Goal: Task Accomplishment & Management: Use online tool/utility

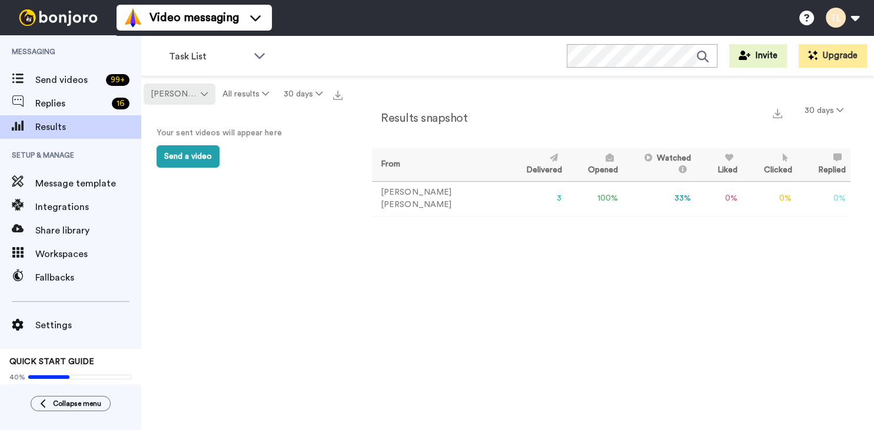
click at [172, 94] on span "[PERSON_NAME]" at bounding box center [175, 94] width 48 height 12
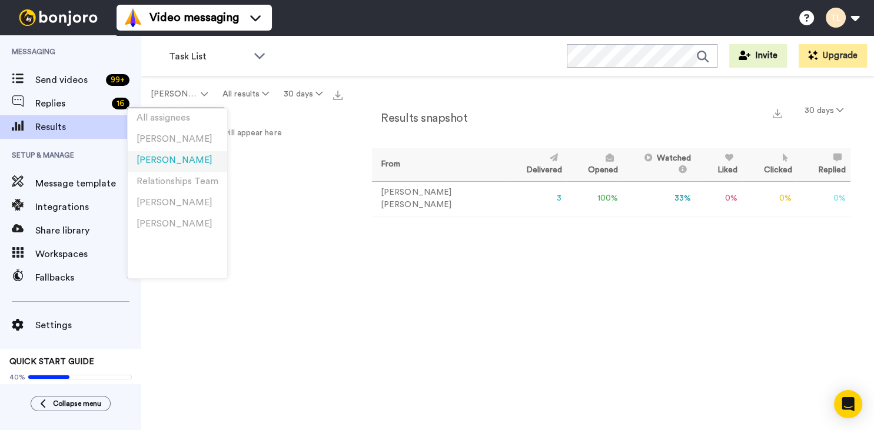
click at [161, 156] on span "[PERSON_NAME]" at bounding box center [174, 160] width 76 height 9
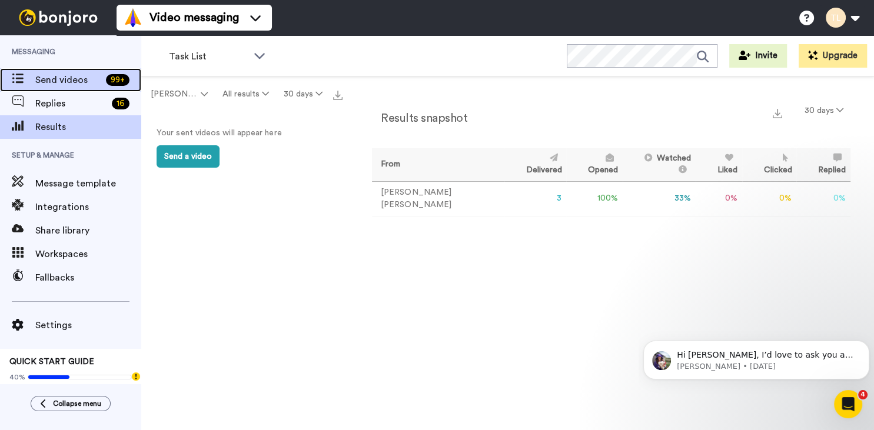
click at [87, 75] on span "Send videos" at bounding box center [68, 80] width 66 height 14
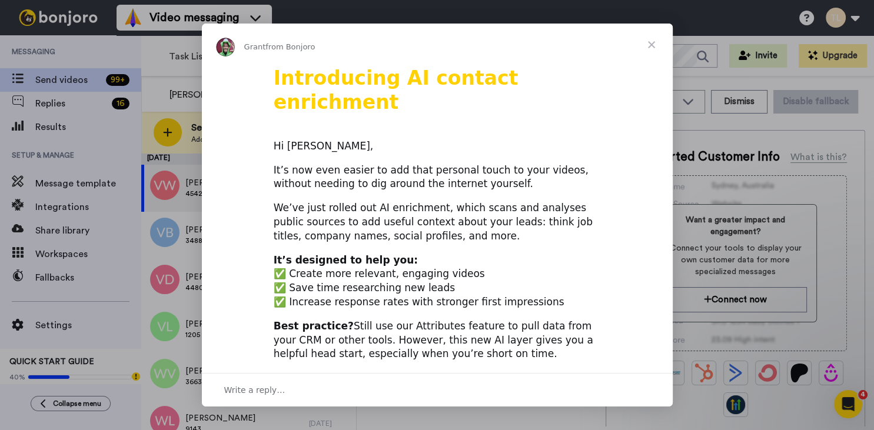
click at [648, 44] on span "Close" at bounding box center [651, 45] width 42 height 42
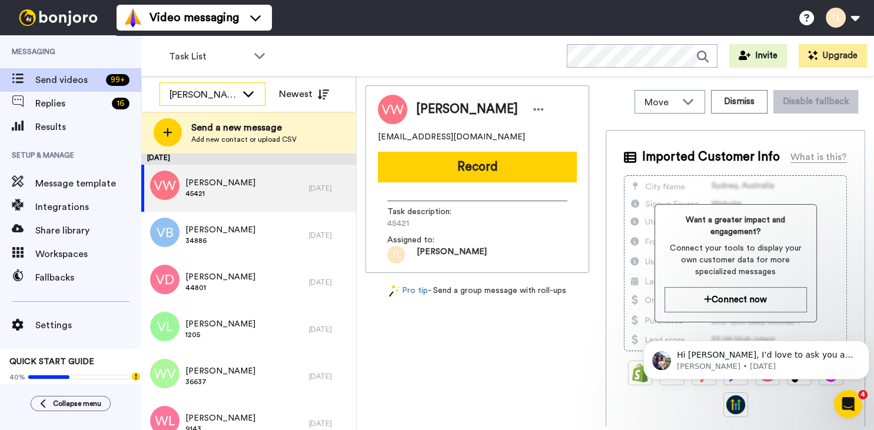
click at [248, 97] on icon at bounding box center [248, 94] width 14 height 12
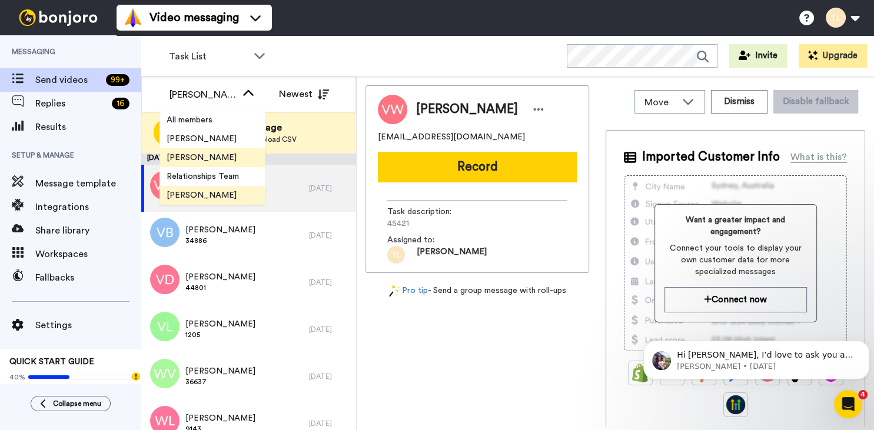
click at [215, 199] on span "[PERSON_NAME]" at bounding box center [201, 195] width 84 height 12
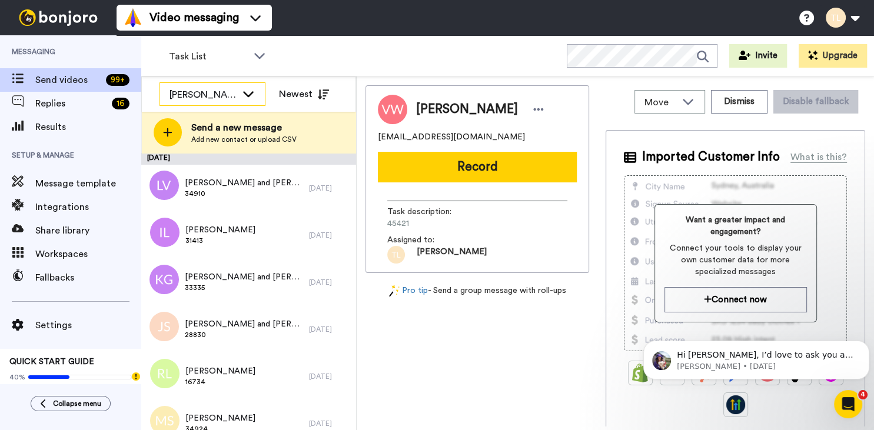
click at [246, 91] on icon at bounding box center [248, 94] width 14 height 12
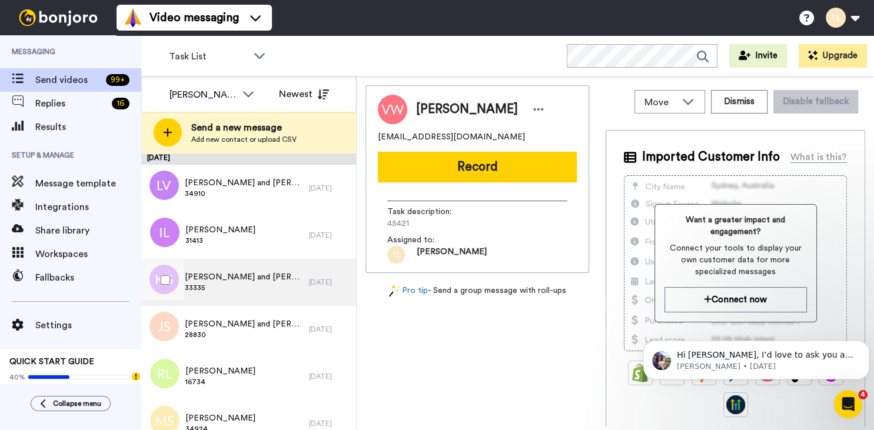
click at [248, 284] on span "33335" at bounding box center [244, 287] width 118 height 9
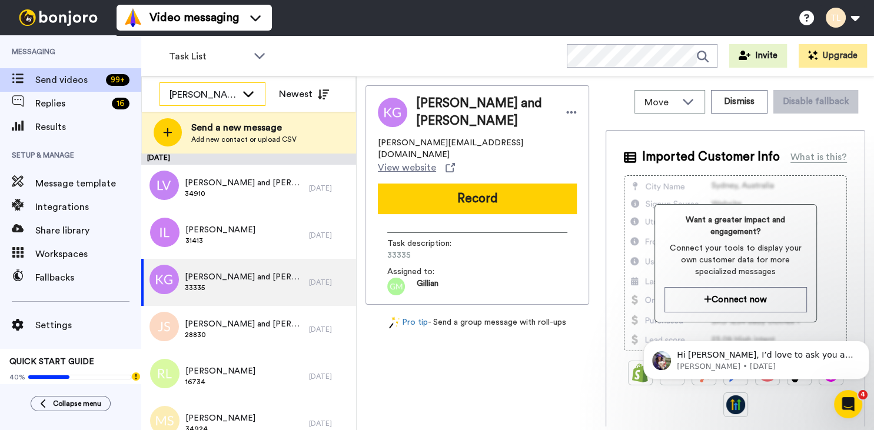
click at [246, 88] on icon at bounding box center [248, 94] width 14 height 12
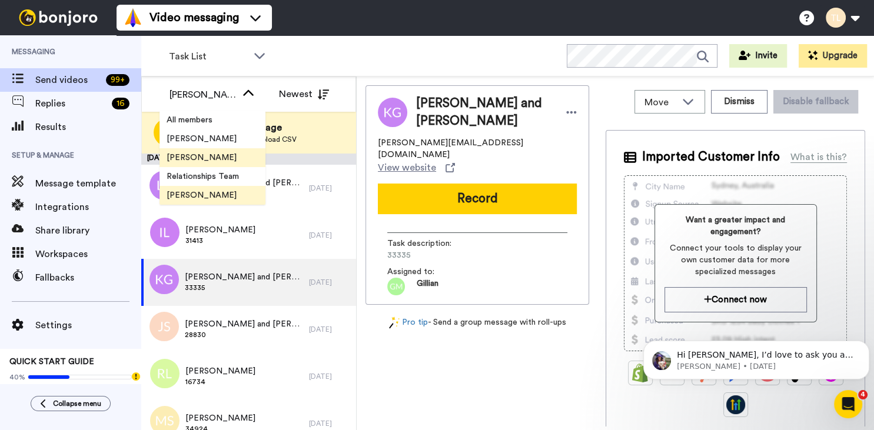
click at [215, 154] on li "[PERSON_NAME]" at bounding box center [212, 157] width 106 height 19
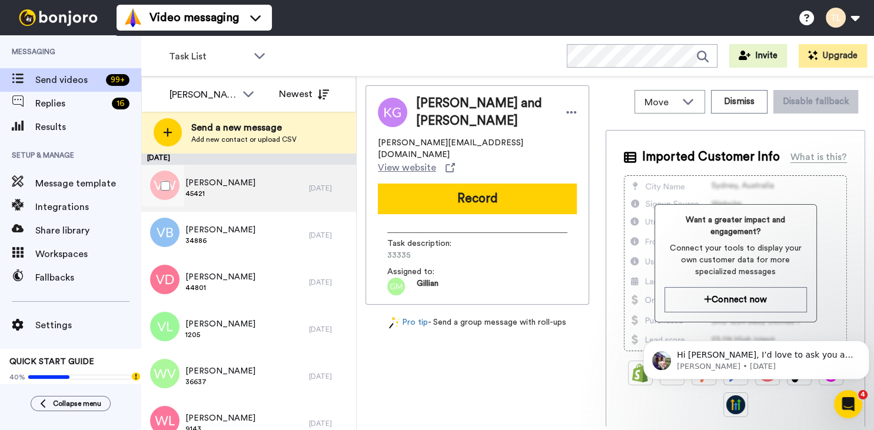
click at [264, 185] on div "Vanessa Wieske 45421" at bounding box center [225, 188] width 168 height 47
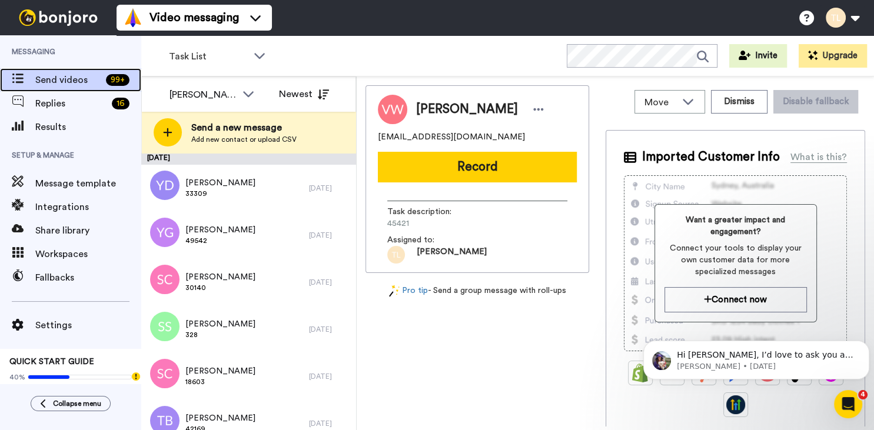
click at [74, 84] on span "Send videos" at bounding box center [68, 80] width 66 height 14
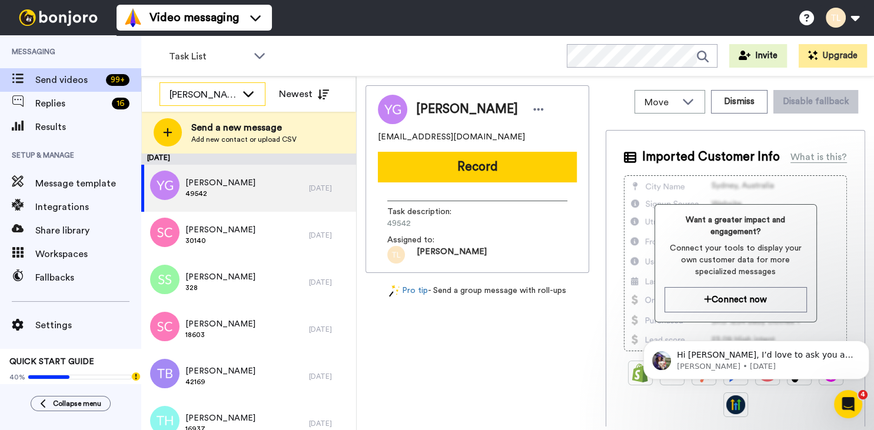
click at [246, 101] on div "[PERSON_NAME]" at bounding box center [212, 95] width 105 height 24
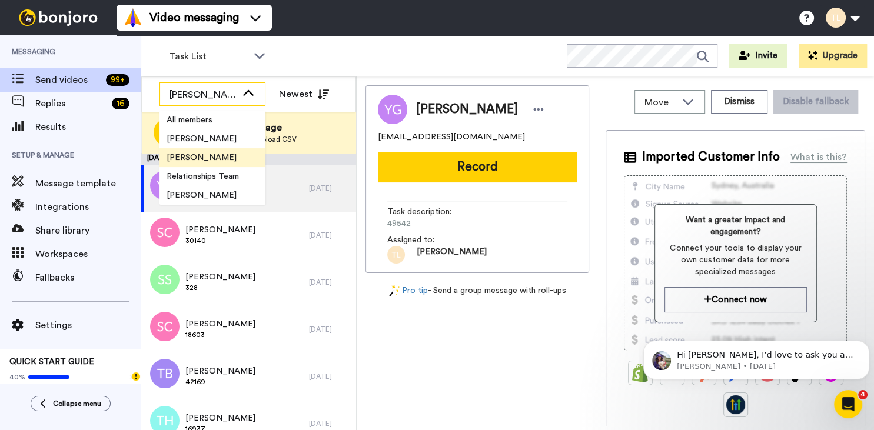
click at [246, 97] on icon at bounding box center [248, 94] width 14 height 12
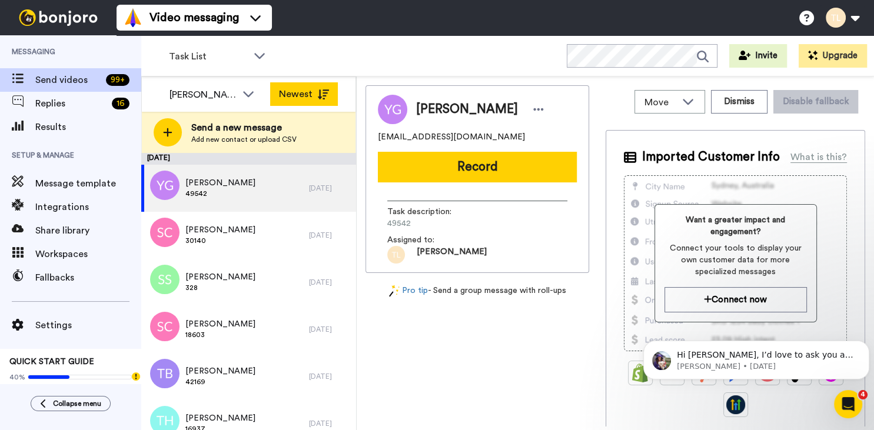
click at [311, 95] on button "Newest" at bounding box center [304, 94] width 68 height 24
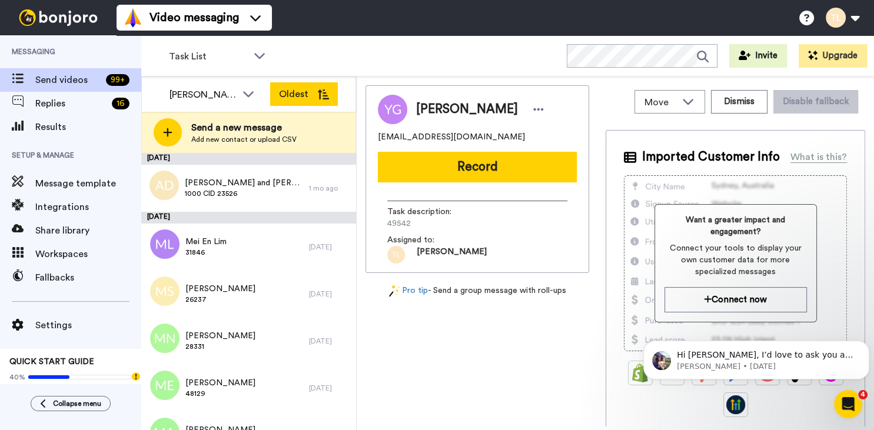
click at [314, 100] on button "Oldest" at bounding box center [304, 94] width 68 height 24
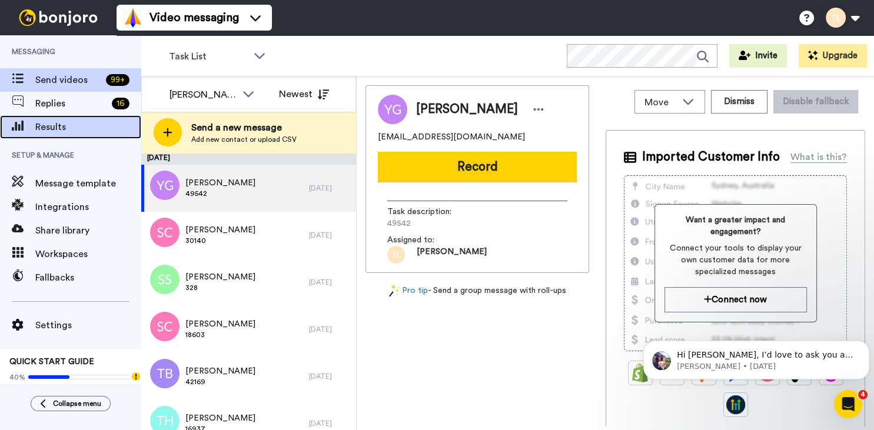
click at [85, 128] on span "Results" at bounding box center [88, 127] width 106 height 14
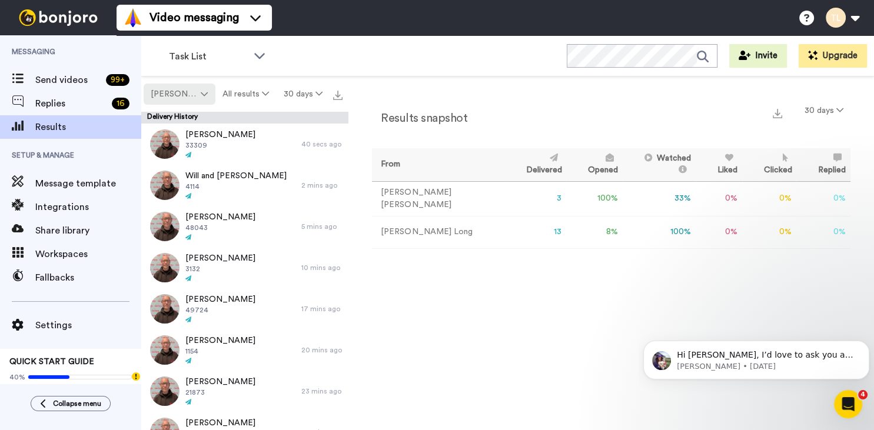
click at [166, 99] on span "[PERSON_NAME]" at bounding box center [175, 94] width 48 height 12
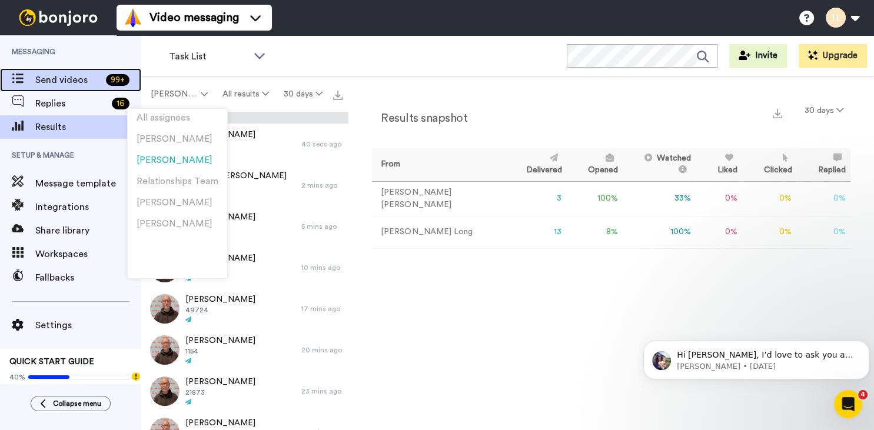
click at [58, 76] on span "Send videos" at bounding box center [68, 80] width 66 height 14
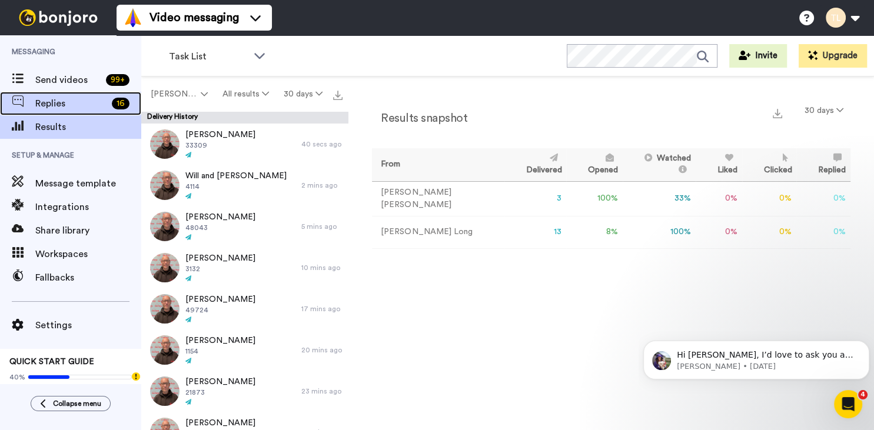
click at [80, 102] on span "Replies" at bounding box center [71, 103] width 72 height 14
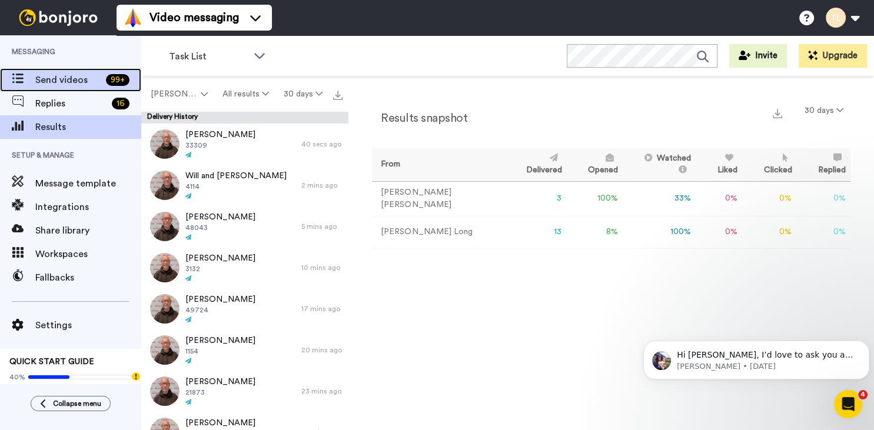
click at [81, 79] on span "Send videos" at bounding box center [68, 80] width 66 height 14
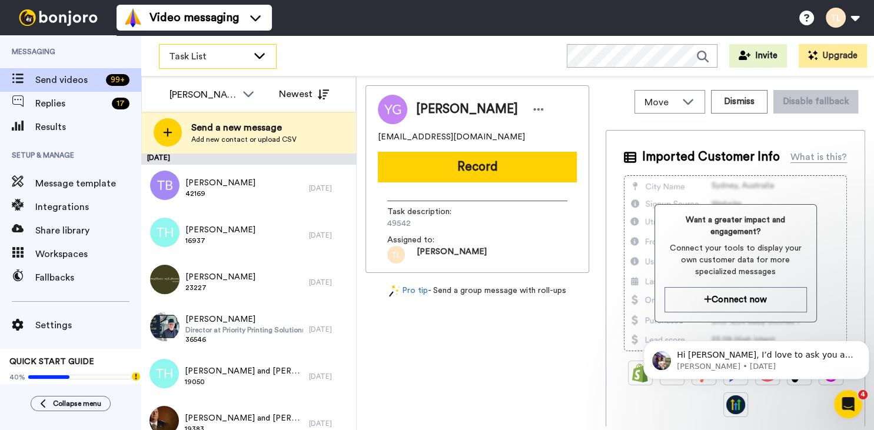
click at [261, 57] on icon at bounding box center [259, 56] width 11 height 6
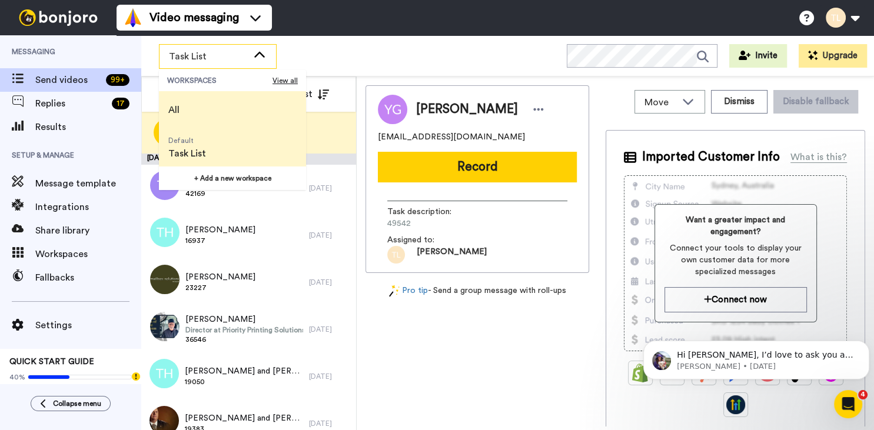
click at [179, 118] on span "All" at bounding box center [174, 110] width 30 height 38
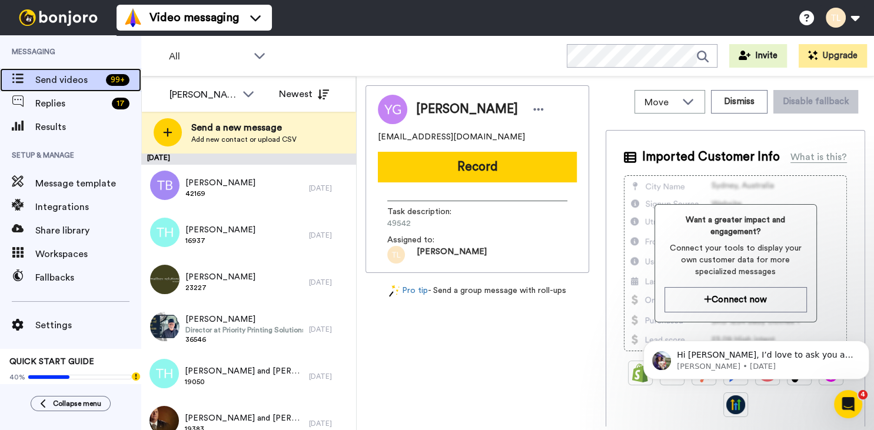
click at [7, 79] on span at bounding box center [17, 80] width 35 height 12
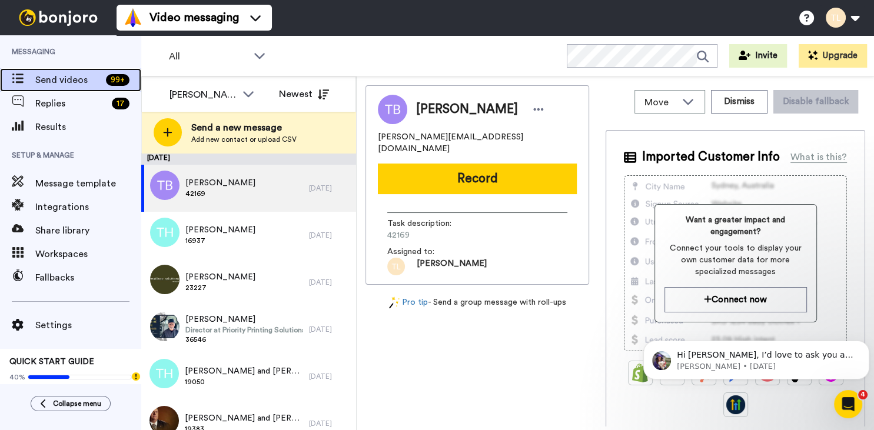
click at [114, 79] on div "99 +" at bounding box center [118, 80] width 24 height 12
click at [261, 70] on div "All WORKSPACES View all All Default Task List + Add a new workspace Invite Upgr…" at bounding box center [507, 55] width 732 height 41
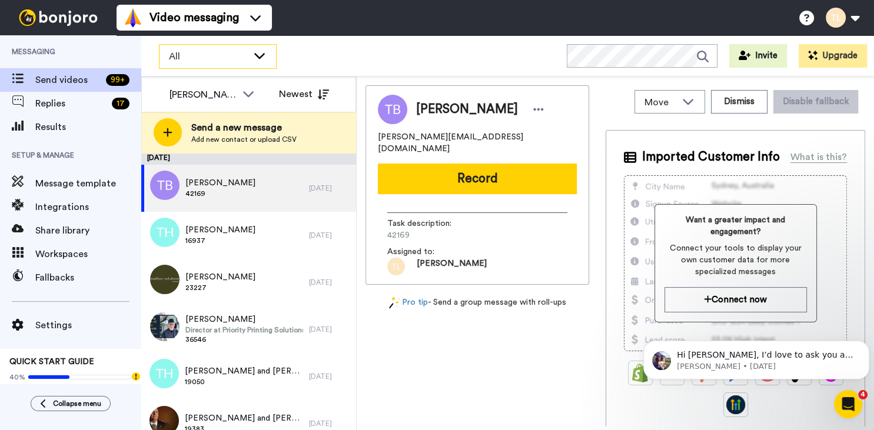
click at [265, 63] on div "All" at bounding box center [217, 57] width 116 height 24
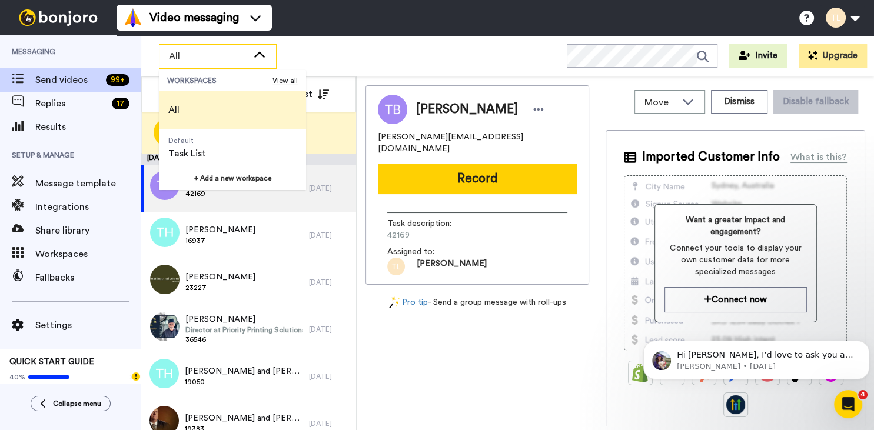
click at [316, 62] on div "All WORKSPACES View all All Default Task List + Add a new workspace Invite Upgr…" at bounding box center [507, 55] width 732 height 41
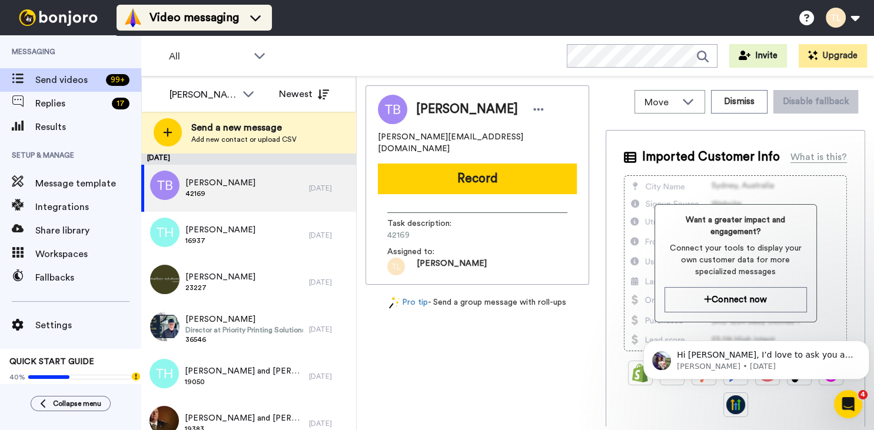
click at [265, 16] on icon at bounding box center [255, 18] width 19 height 12
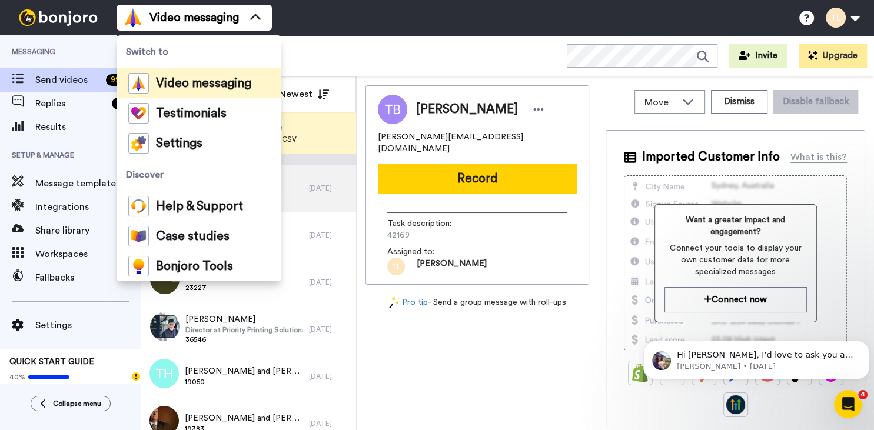
click at [319, 58] on div "All WORKSPACES View all All Default Task List + Add a new workspace Invite Upgr…" at bounding box center [507, 55] width 732 height 41
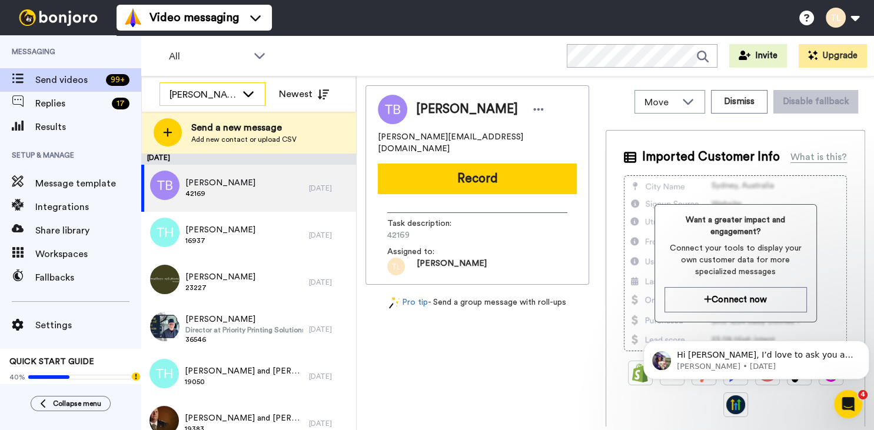
click at [252, 98] on icon at bounding box center [248, 94] width 14 height 12
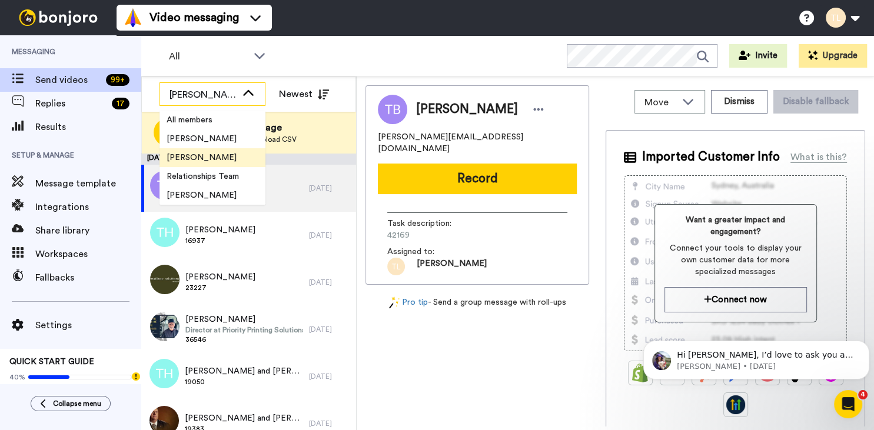
click at [254, 99] on icon at bounding box center [248, 94] width 14 height 12
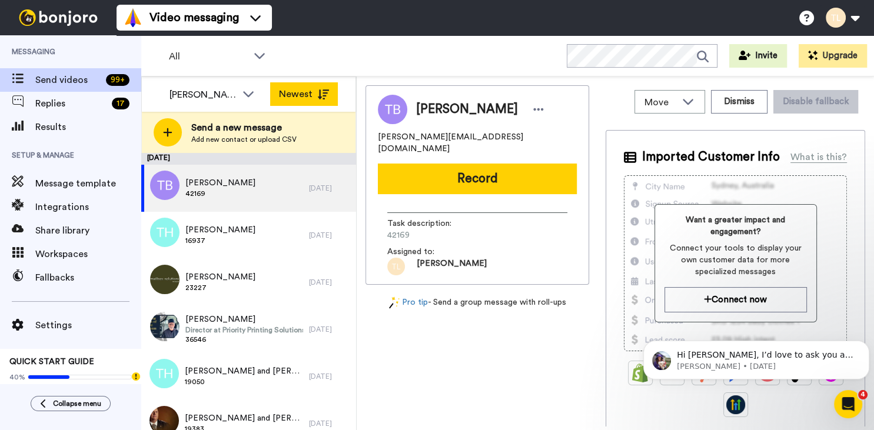
click at [325, 94] on icon at bounding box center [323, 94] width 12 height 10
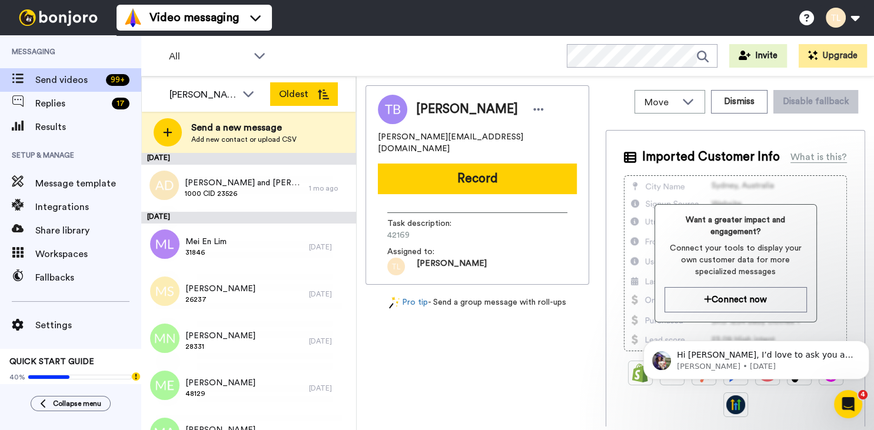
click at [325, 103] on button "Oldest" at bounding box center [304, 94] width 68 height 24
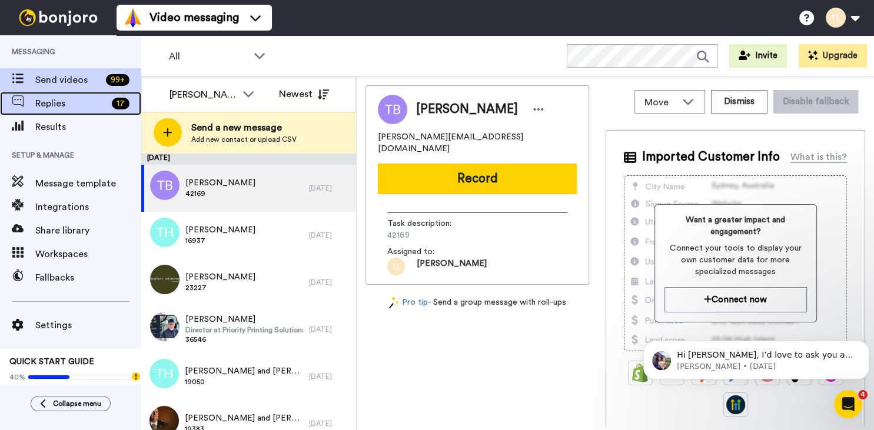
click at [98, 103] on span "Replies" at bounding box center [71, 103] width 72 height 14
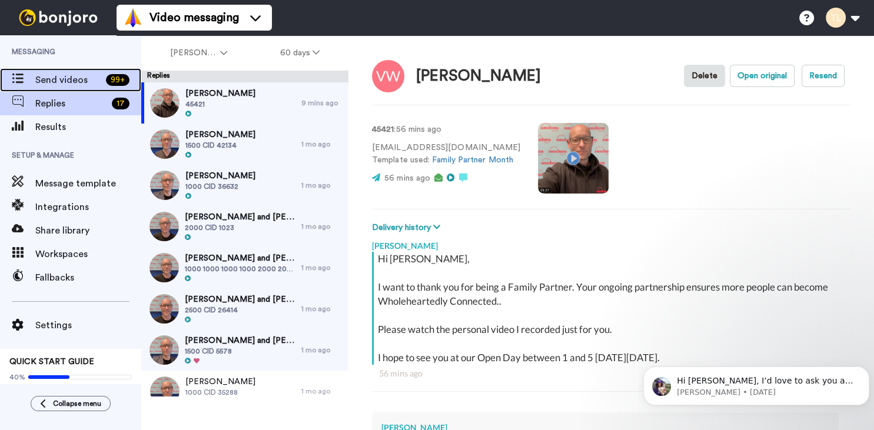
click at [76, 82] on span "Send videos" at bounding box center [68, 80] width 66 height 14
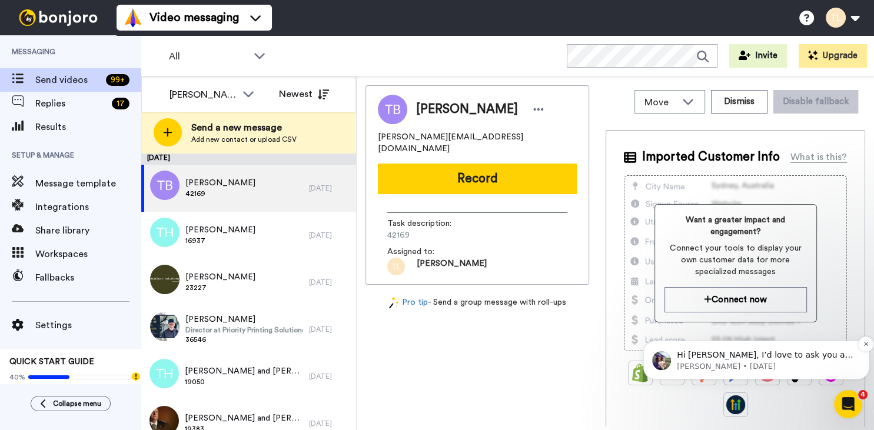
click at [763, 362] on p "[PERSON_NAME] • [DATE]" at bounding box center [766, 366] width 178 height 11
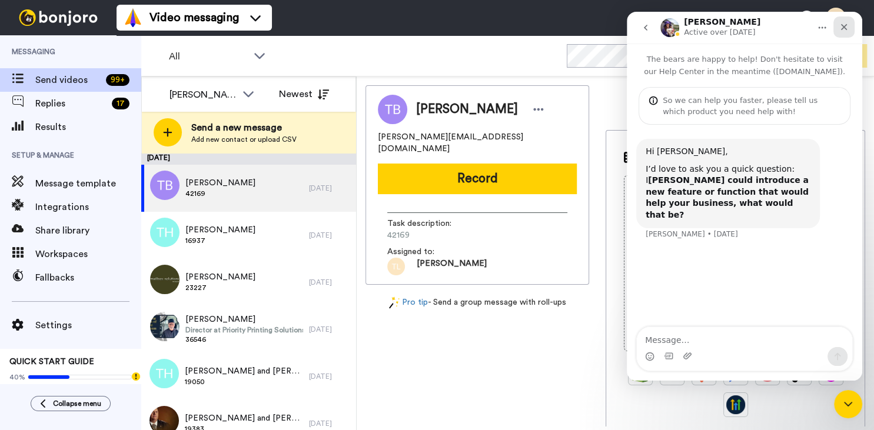
click at [847, 31] on icon "Close" at bounding box center [843, 26] width 9 height 9
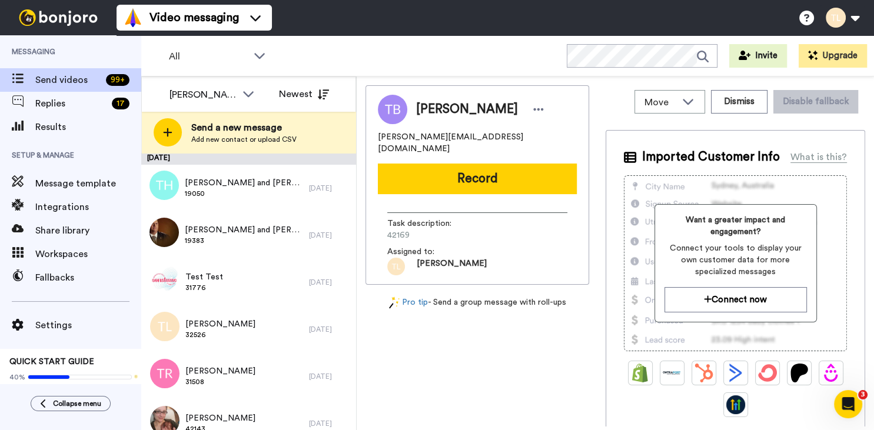
scroll to position [2, 0]
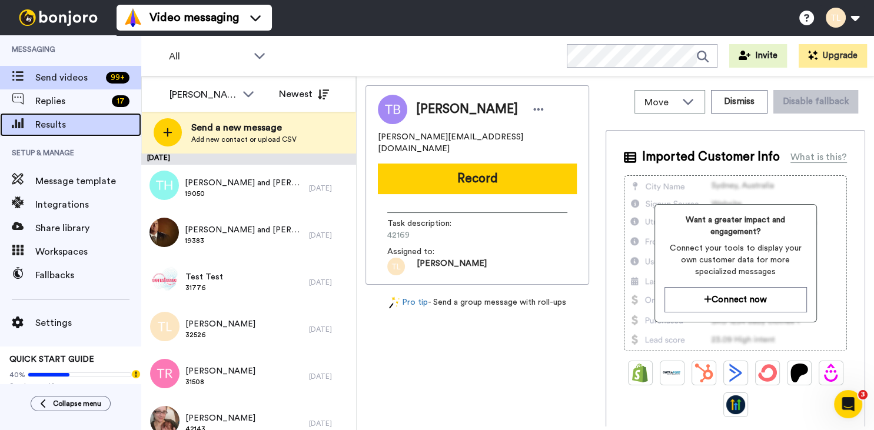
click at [86, 126] on span "Results" at bounding box center [88, 125] width 106 height 14
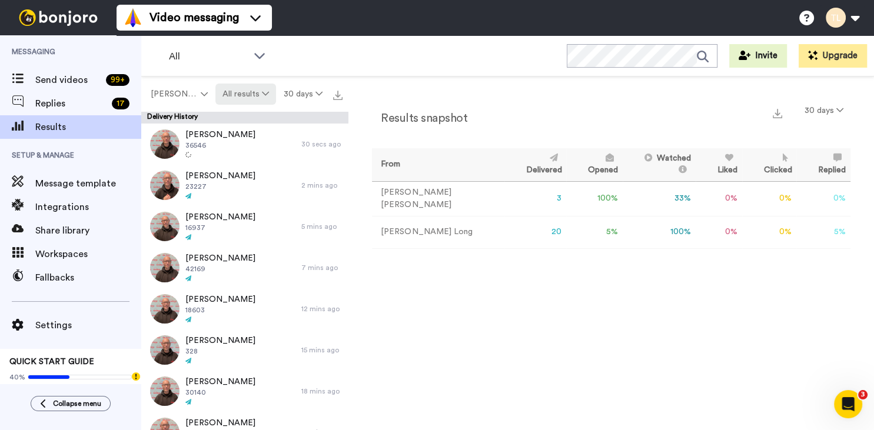
click at [252, 104] on button "All results" at bounding box center [245, 94] width 61 height 21
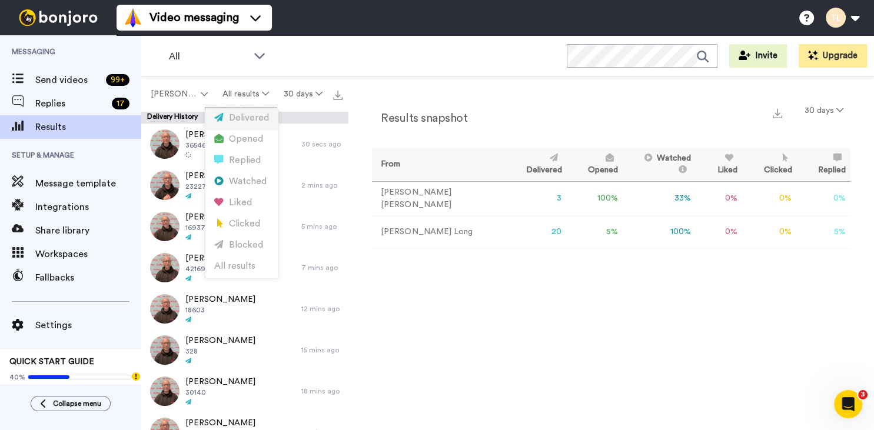
click at [258, 124] on div "Delivered" at bounding box center [241, 118] width 55 height 13
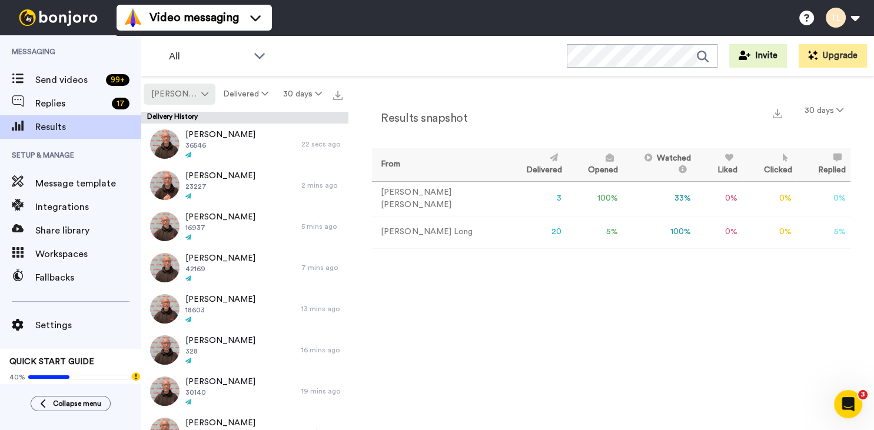
click at [185, 92] on span "[PERSON_NAME]" at bounding box center [175, 94] width 48 height 12
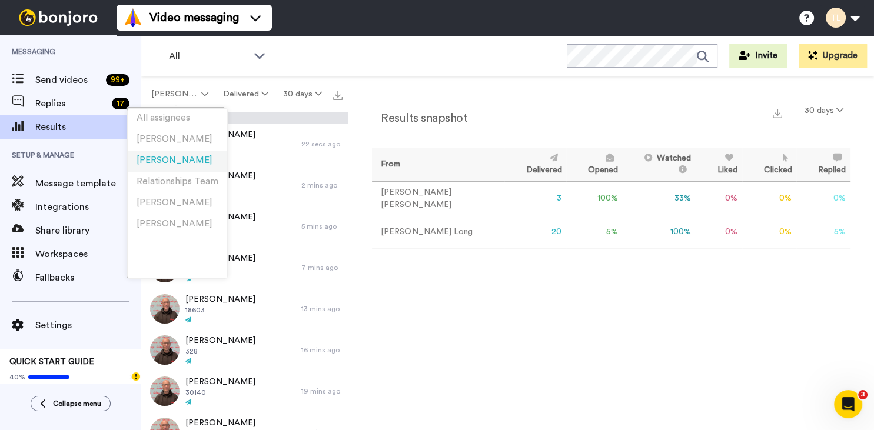
click at [189, 164] on li "[PERSON_NAME]" at bounding box center [177, 161] width 99 height 21
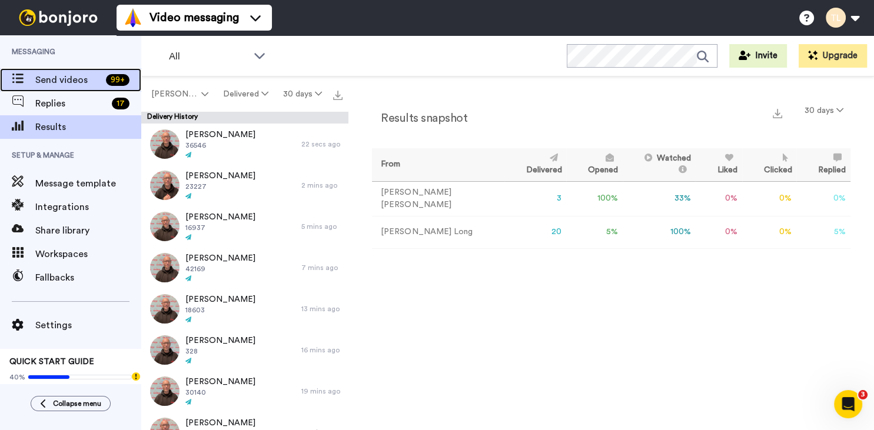
click at [64, 83] on span "Send videos" at bounding box center [68, 80] width 66 height 14
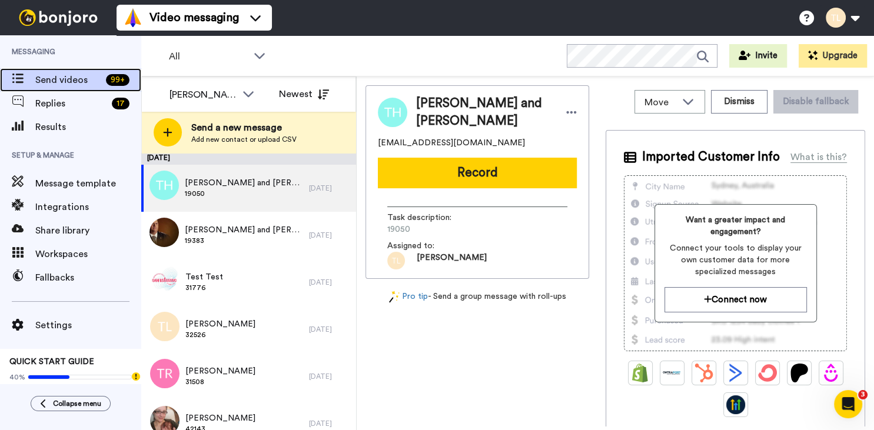
click at [12, 85] on span at bounding box center [17, 80] width 35 height 12
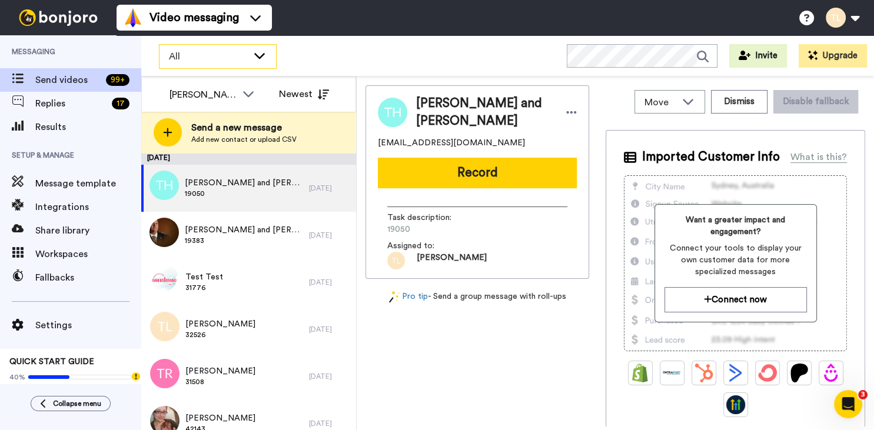
click at [262, 56] on icon at bounding box center [259, 55] width 14 height 12
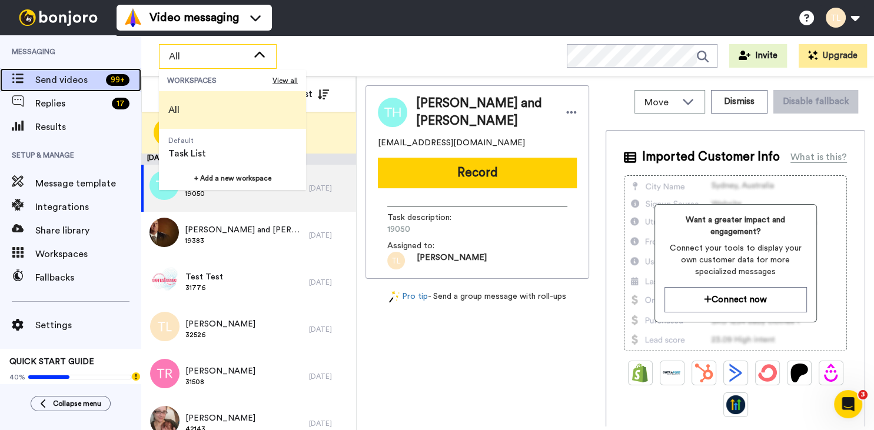
click at [78, 86] on span "Send videos" at bounding box center [68, 80] width 66 height 14
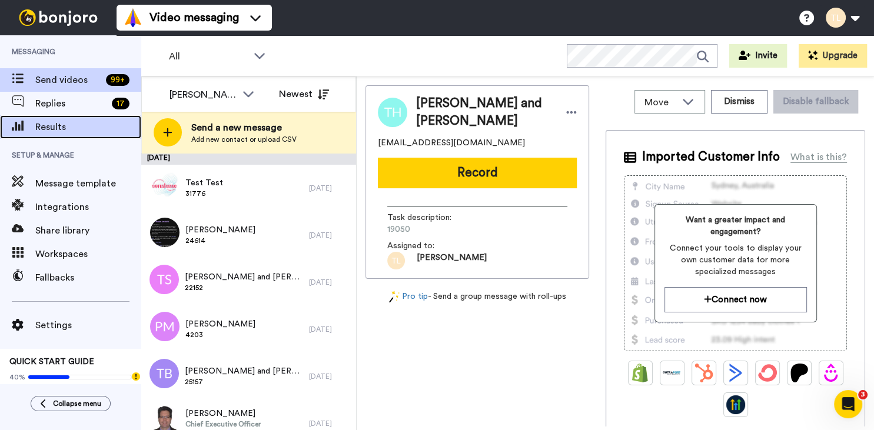
click at [41, 131] on span "Results" at bounding box center [88, 127] width 106 height 14
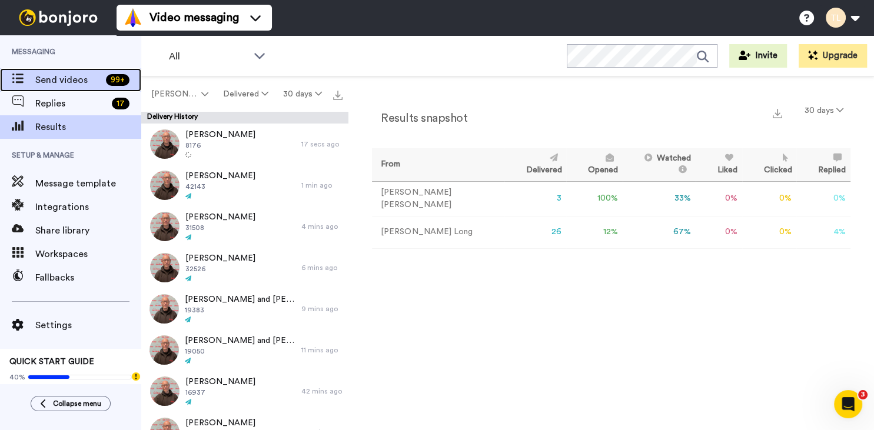
click at [42, 87] on div "Send videos 99 +" at bounding box center [70, 80] width 141 height 24
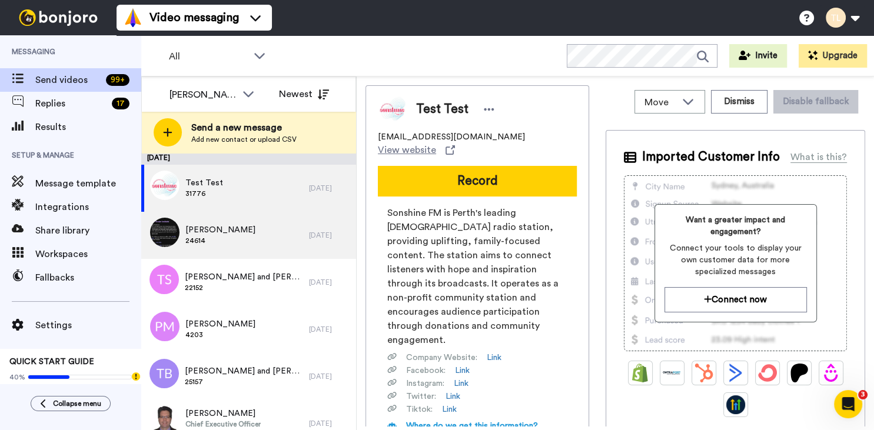
click at [211, 239] on span "24614" at bounding box center [220, 240] width 70 height 9
